Goal: Task Accomplishment & Management: Manage account settings

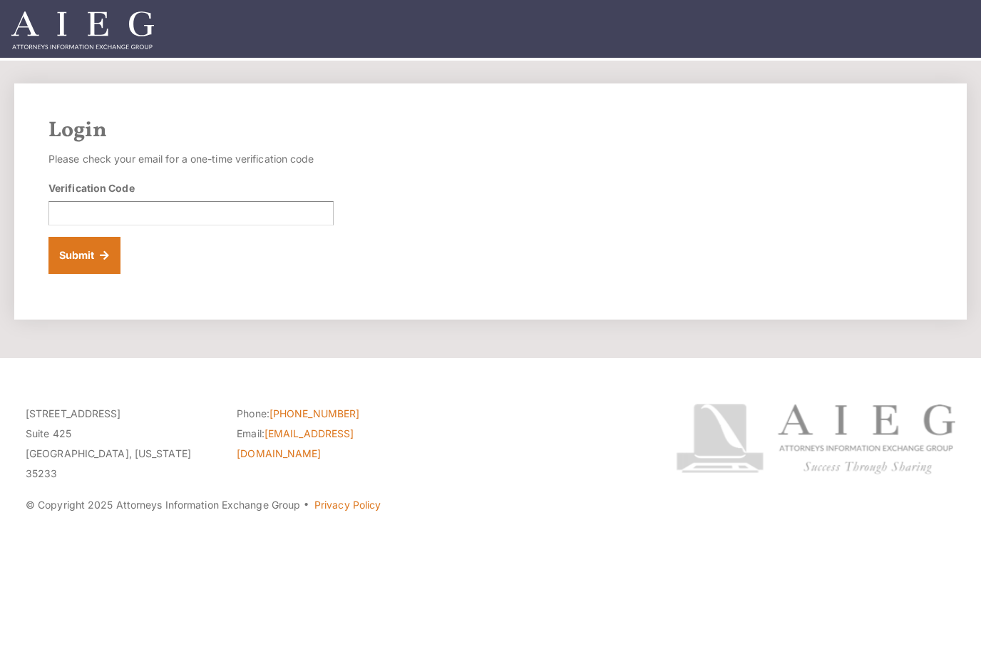
click at [85, 284] on div "Login Please check your email for a one-time verification code Verification Cod…" at bounding box center [490, 201] width 953 height 236
click at [183, 210] on input "Verification Code" at bounding box center [191, 213] width 285 height 24
click at [133, 214] on input "Verification Code" at bounding box center [191, 213] width 285 height 24
paste input "125517"
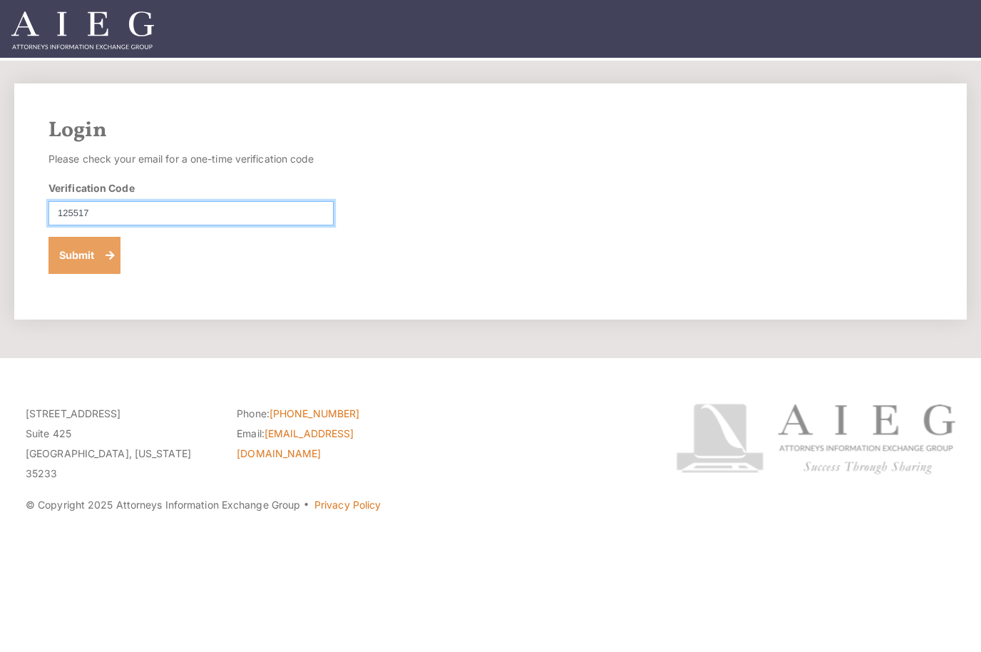
type input "125517"
click at [92, 262] on button "Submit" at bounding box center [85, 255] width 72 height 37
click at [237, 211] on input "Verification Code" at bounding box center [191, 213] width 285 height 24
paste input "988640"
type input "988640"
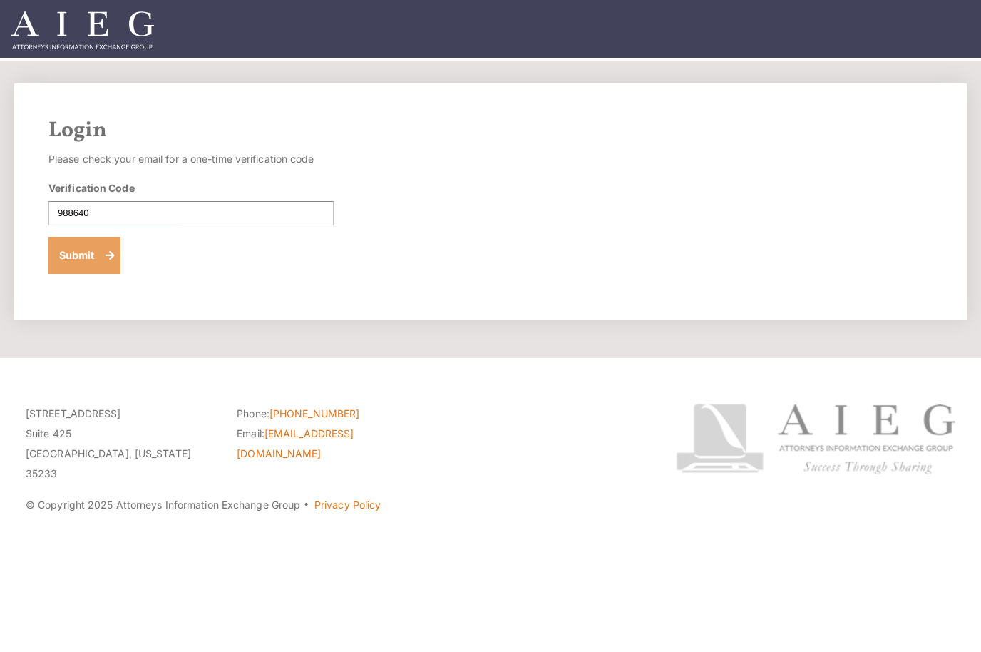
click at [96, 262] on button "Submit" at bounding box center [85, 255] width 72 height 37
